Goal: Find specific page/section: Find specific page/section

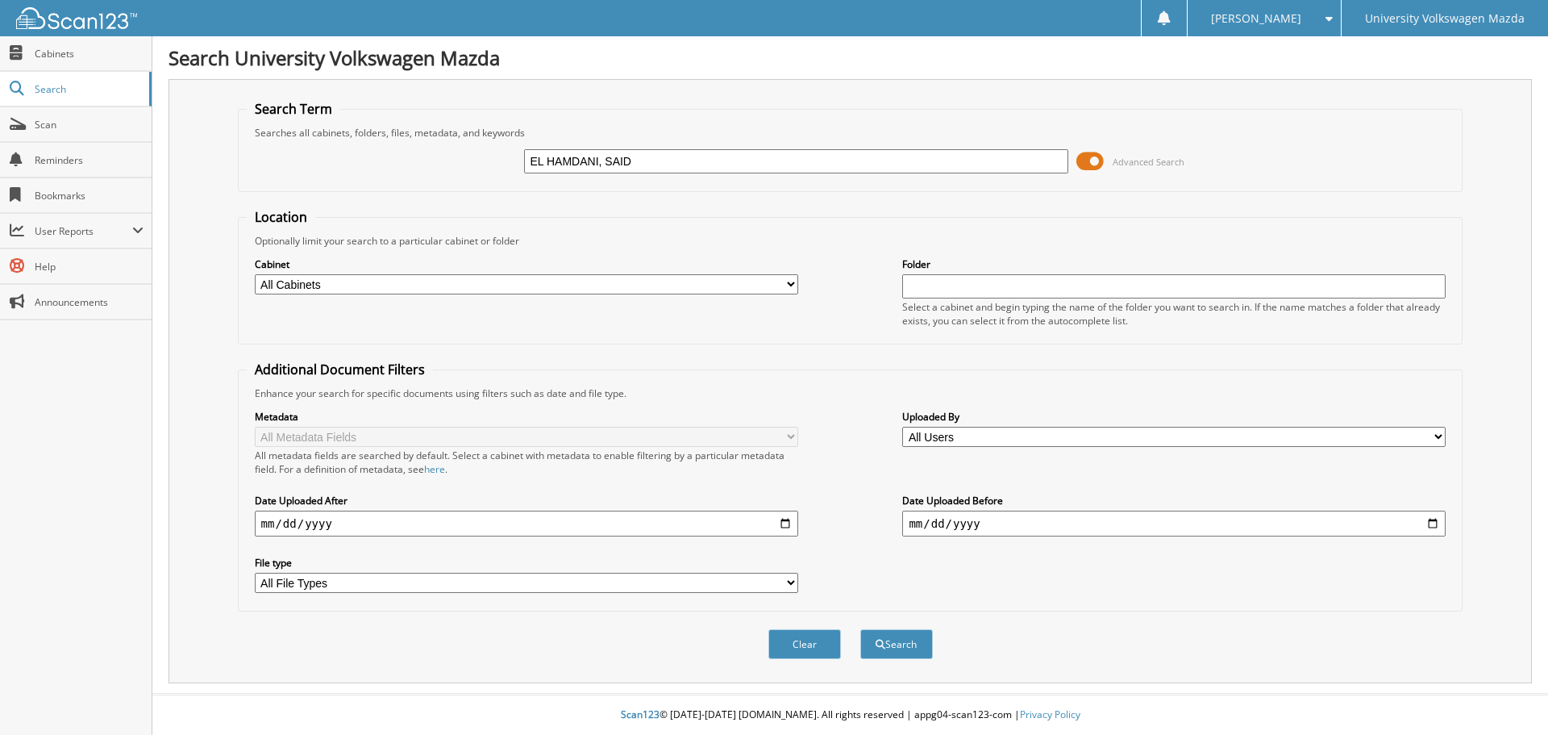
type input "EL HAMDANI, SAID"
click at [860, 629] on button "Search" at bounding box center [896, 644] width 73 height 30
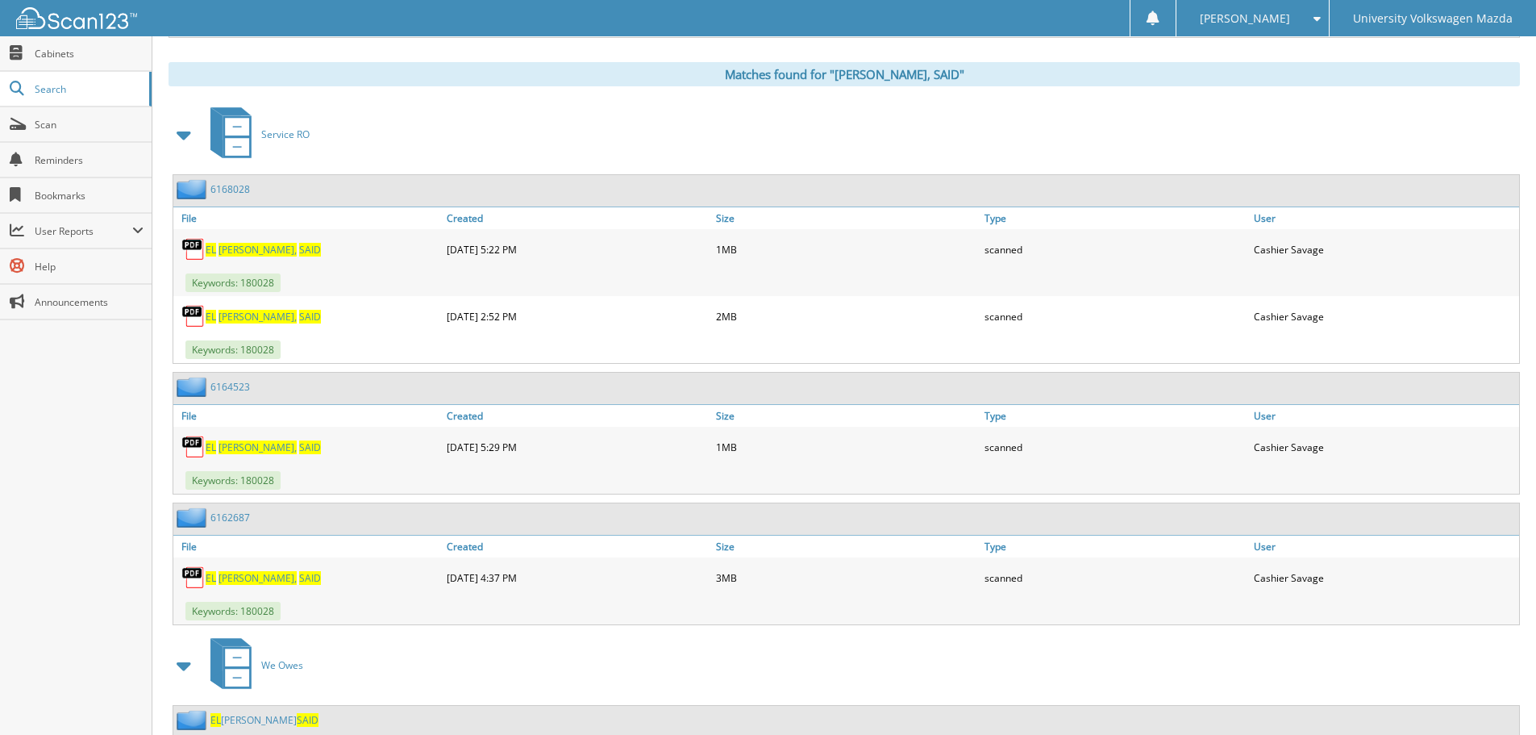
scroll to position [810, 0]
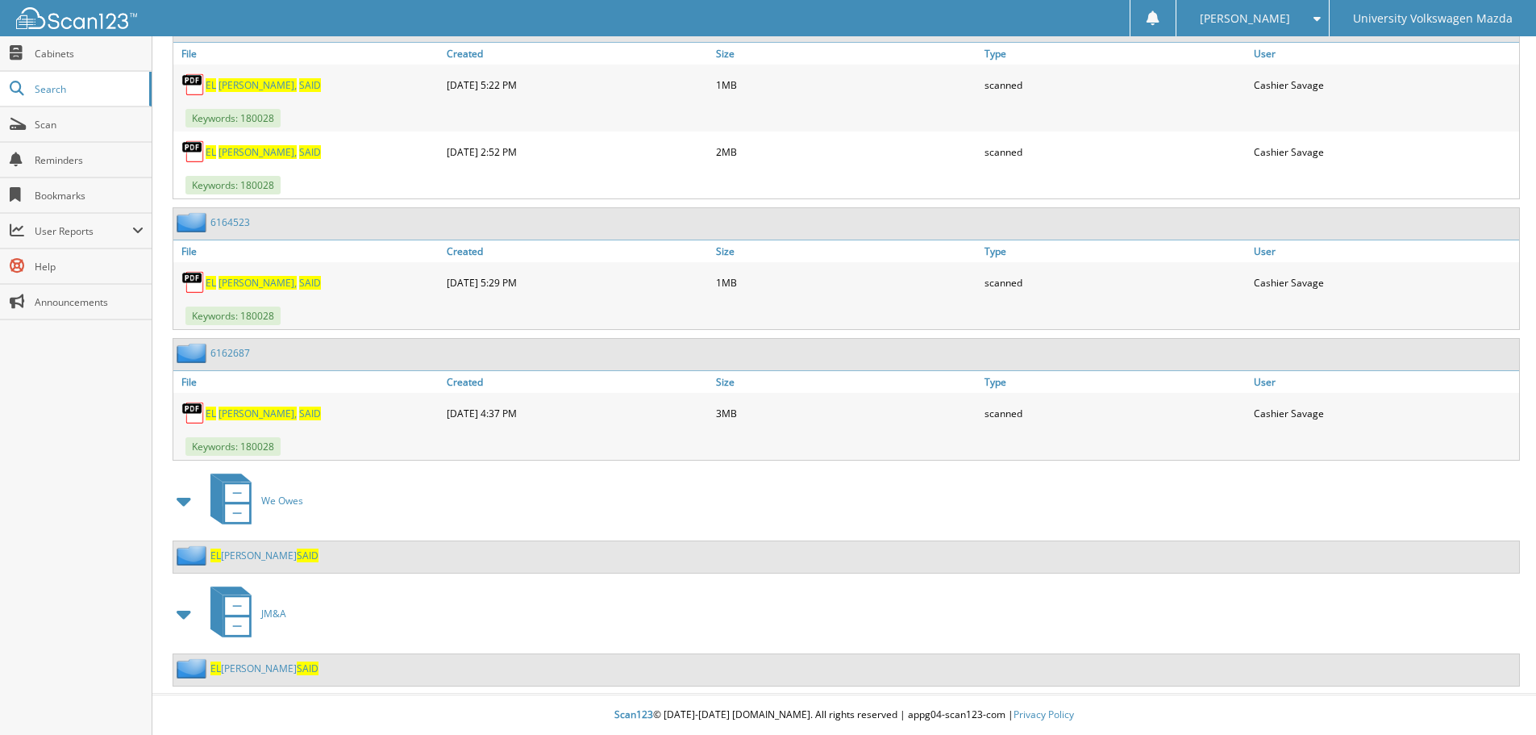
click at [223, 669] on link "EL HAMDANI SAID" at bounding box center [264, 668] width 108 height 14
